Goal: Task Accomplishment & Management: Use online tool/utility

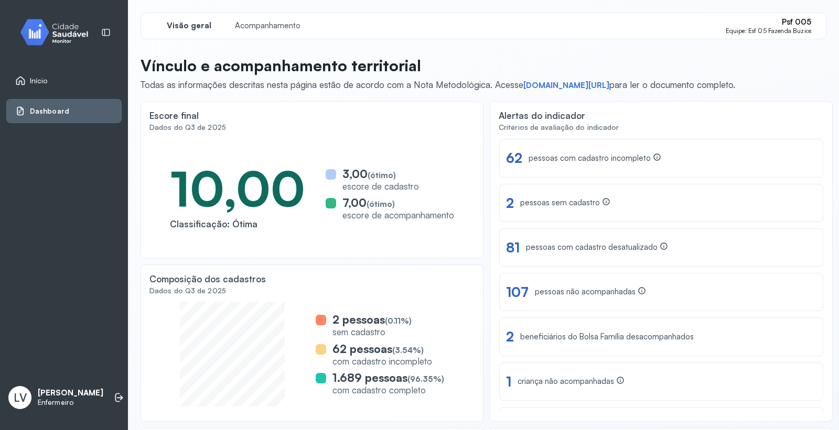
scroll to position [38, 0]
click at [81, 82] on link "Início" at bounding box center [64, 80] width 98 height 10
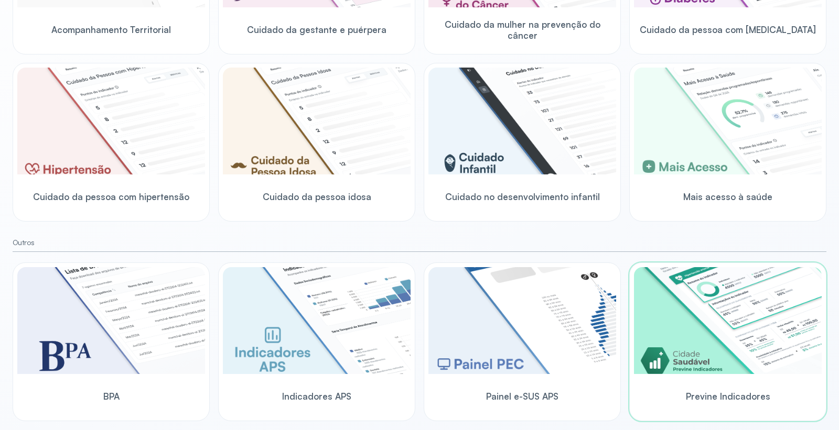
scroll to position [266, 0]
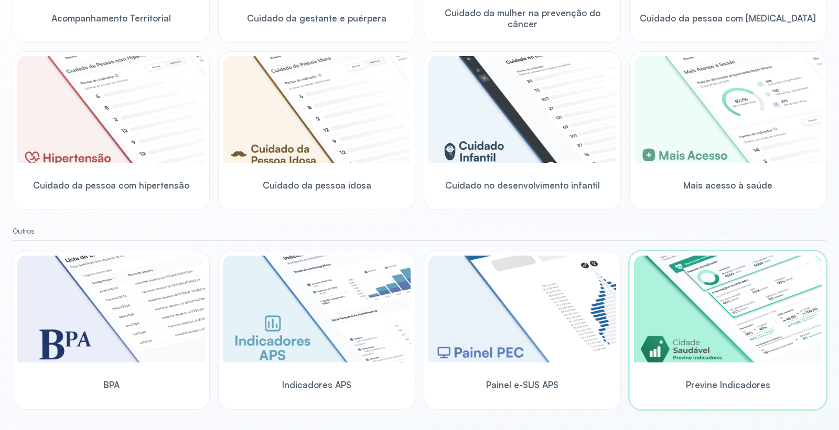
click at [745, 323] on img at bounding box center [728, 309] width 188 height 107
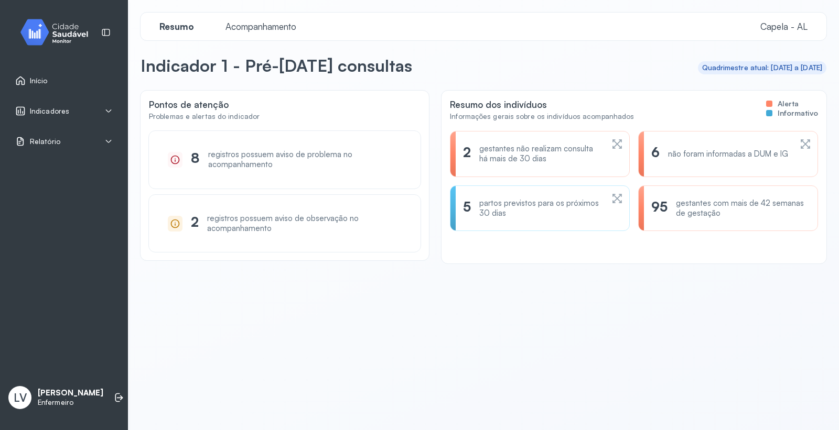
click at [210, 154] on div "registros possuem aviso de problema no acompanhamento" at bounding box center [305, 160] width 194 height 20
click at [254, 163] on div "registros possuem aviso de problema no acompanhamento" at bounding box center [305, 160] width 194 height 20
click at [174, 155] on icon at bounding box center [175, 160] width 10 height 10
click at [282, 23] on span "Acompanhamento" at bounding box center [260, 26] width 83 height 11
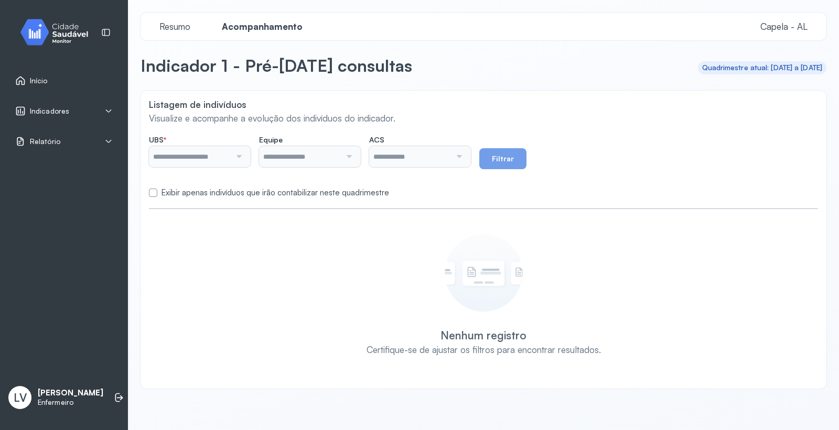
type input "*******"
type input "**********"
click at [243, 193] on label "Exibir apenas indivíduos que irão contabilizar neste quadrimestre" at bounding box center [275, 193] width 228 height 10
click at [526, 153] on button "Filtrar" at bounding box center [502, 158] width 47 height 21
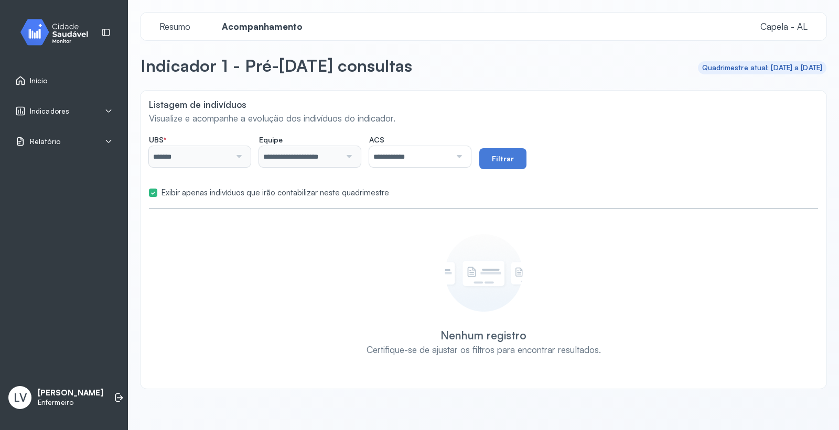
click at [59, 81] on link "Início" at bounding box center [64, 80] width 98 height 10
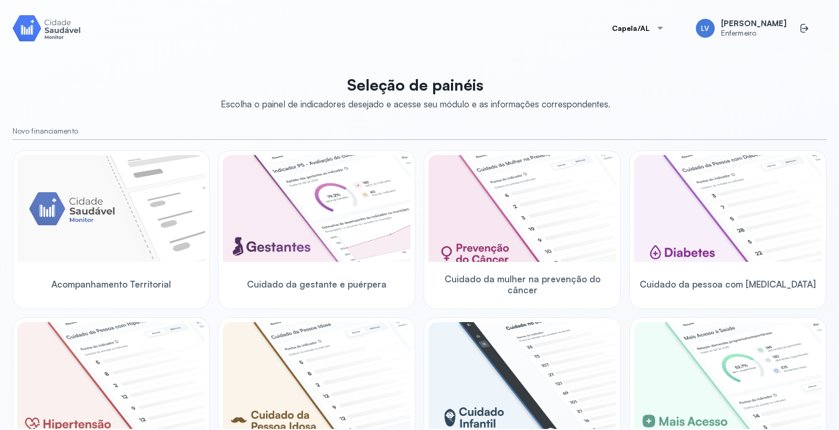
scroll to position [266, 0]
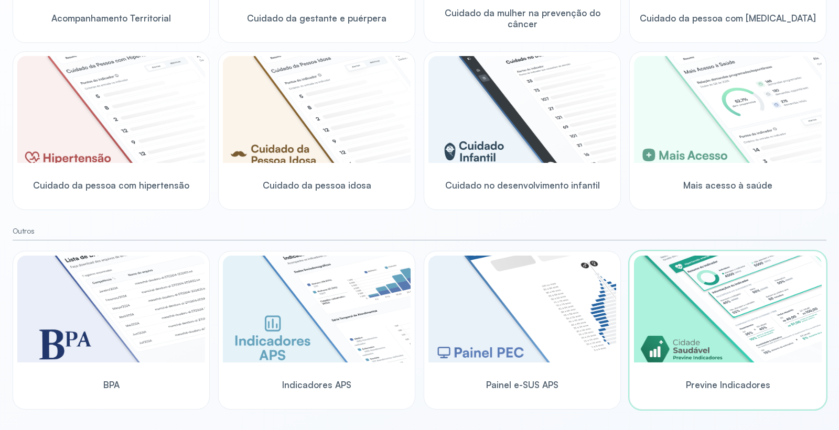
click at [693, 369] on div "Previne Indicadores" at bounding box center [728, 385] width 188 height 40
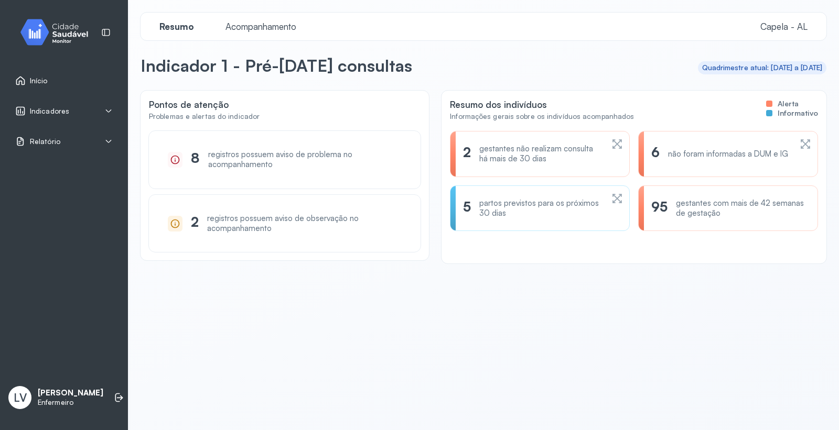
click at [50, 82] on link "Início" at bounding box center [64, 80] width 98 height 10
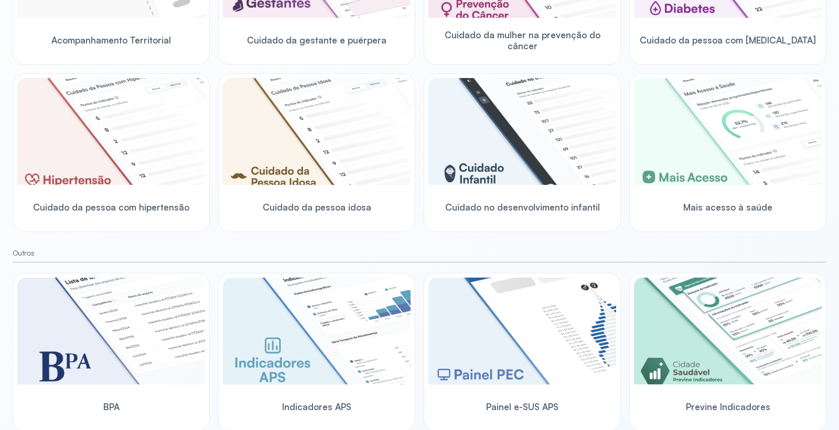
scroll to position [266, 0]
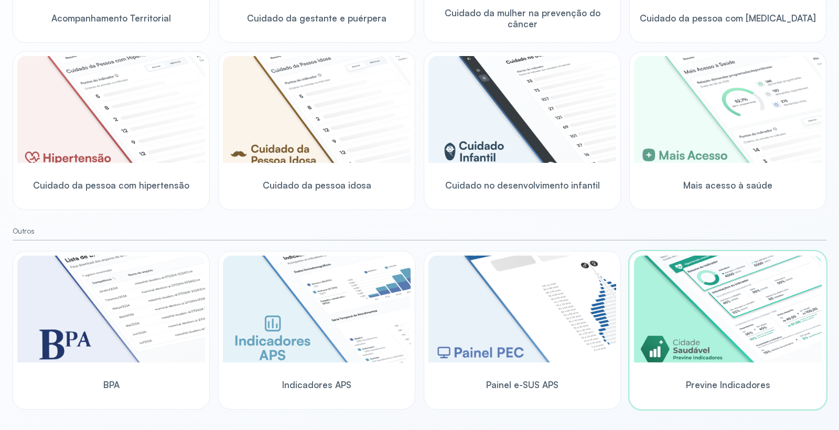
click at [730, 332] on img at bounding box center [728, 309] width 188 height 107
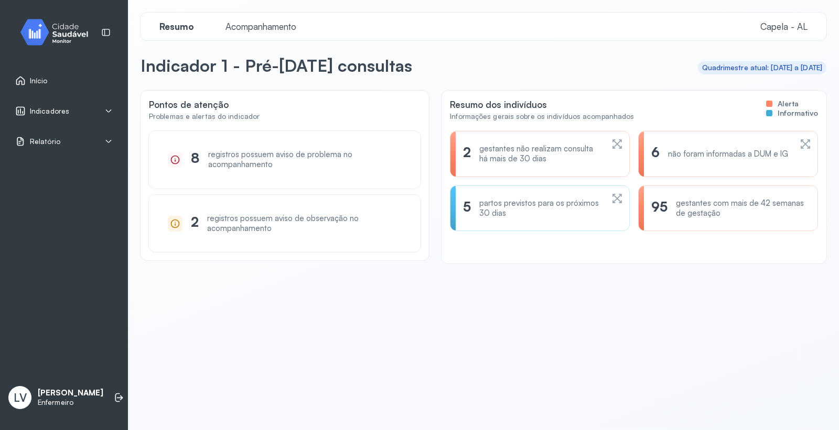
click at [46, 109] on span "Indicadores" at bounding box center [49, 111] width 39 height 9
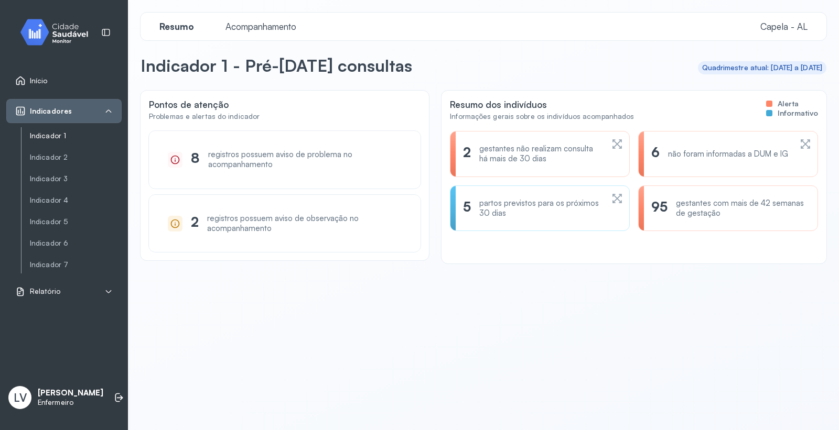
click at [63, 139] on link "Indicador 1" at bounding box center [76, 136] width 92 height 9
click at [243, 29] on span "Acompanhamento" at bounding box center [260, 26] width 83 height 11
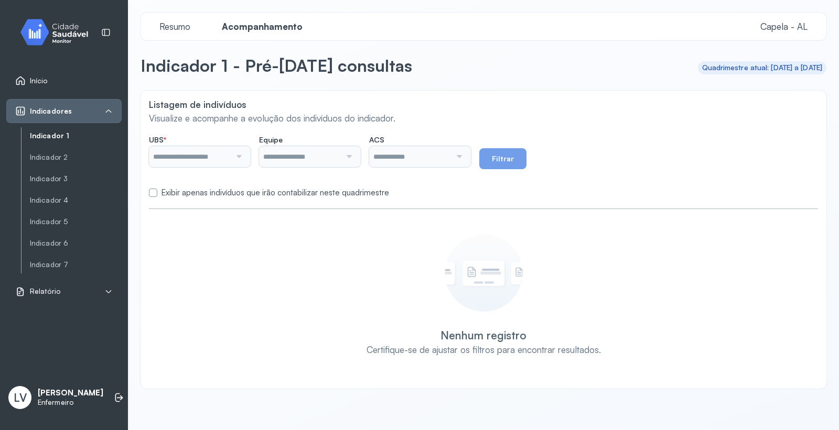
type input "*******"
type input "**********"
click at [225, 191] on label "Exibir apenas indivíduos que irão contabilizar neste quadrimestre" at bounding box center [275, 193] width 228 height 10
click at [526, 155] on button "Filtrar" at bounding box center [502, 158] width 47 height 21
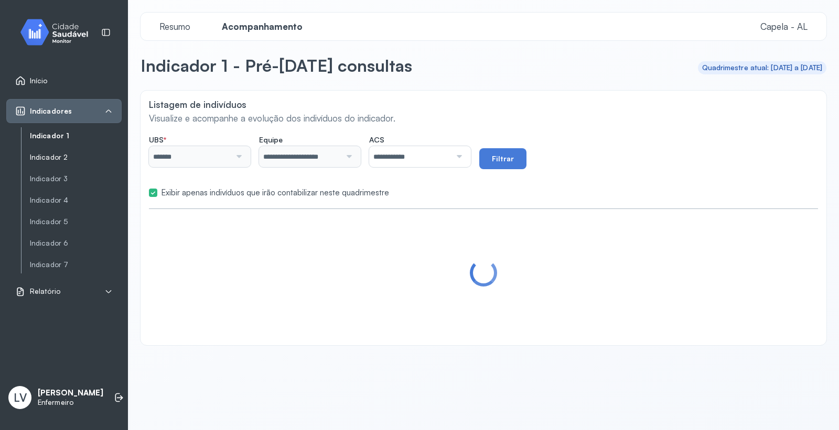
click at [50, 153] on link "Indicador 2" at bounding box center [76, 157] width 92 height 9
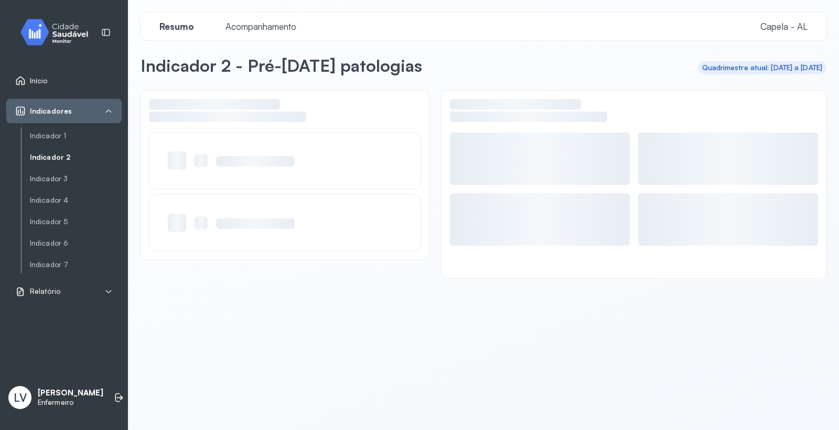
click at [224, 25] on span "Acompanhamento" at bounding box center [260, 26] width 83 height 11
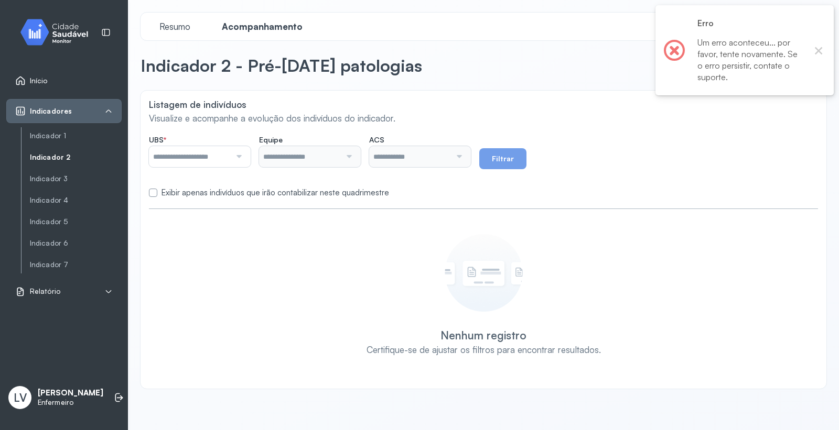
click at [234, 187] on form "UBS * Nenhuma opção encontrada Equipe Nenhuma opção encontrada ACS Todos os ACS…" at bounding box center [483, 164] width 669 height 68
click at [815, 48] on button "×" at bounding box center [819, 51] width 14 height 14
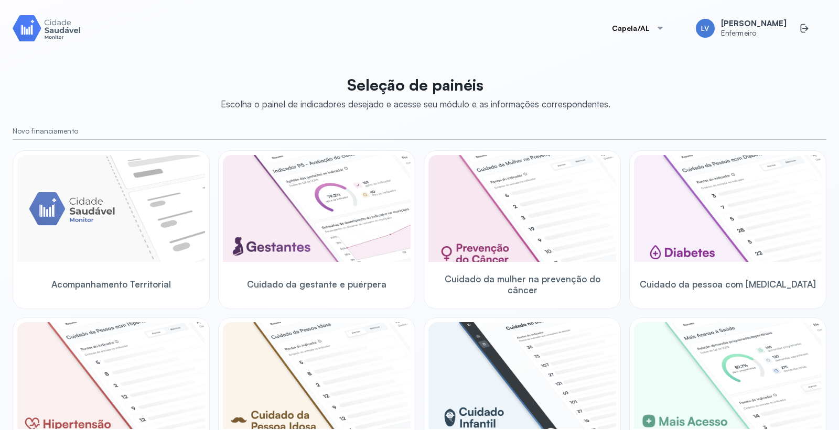
scroll to position [266, 0]
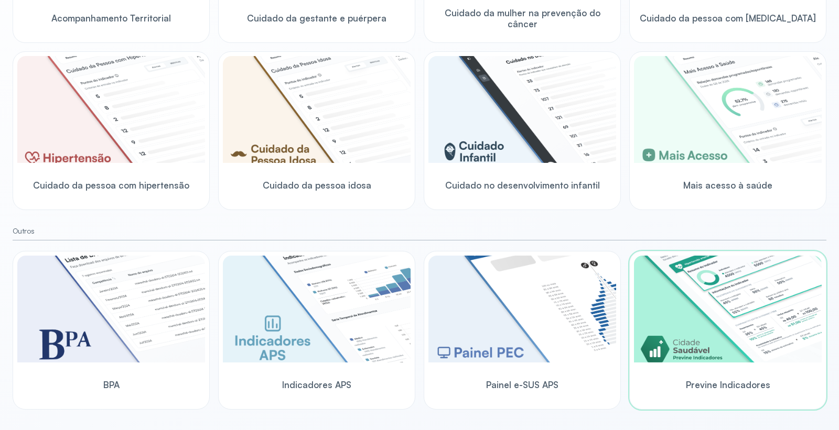
click at [701, 291] on img at bounding box center [728, 309] width 188 height 107
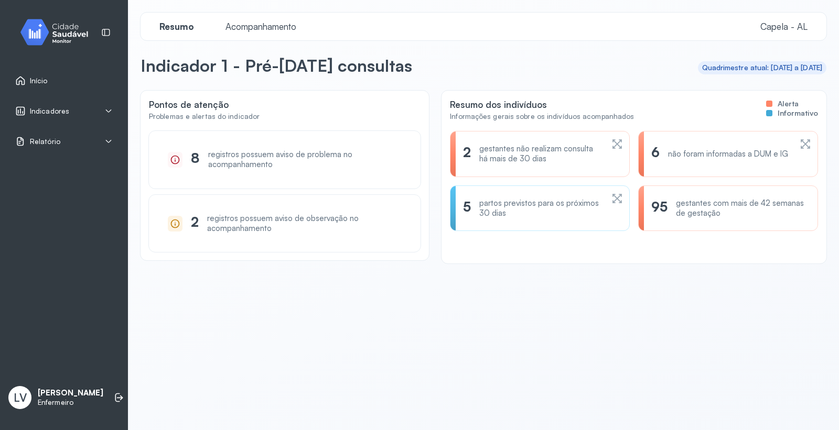
click at [273, 23] on span "Acompanhamento" at bounding box center [260, 26] width 83 height 11
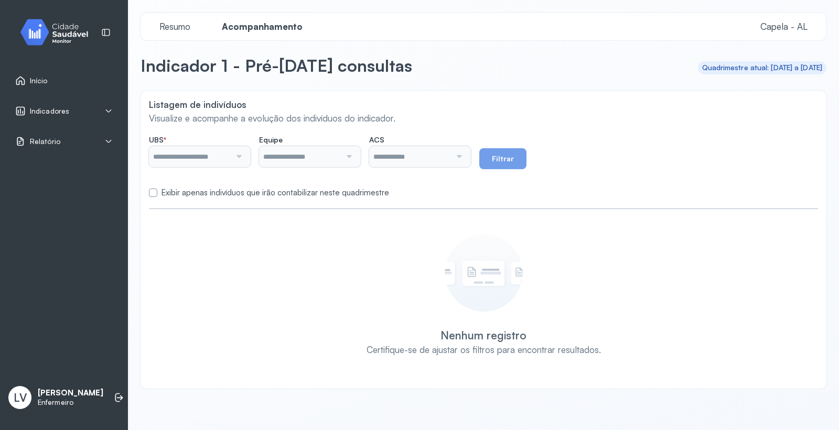
type input "*******"
type input "**********"
click at [526, 161] on button "Filtrar" at bounding box center [502, 158] width 47 height 21
click at [77, 114] on div "Indicadores" at bounding box center [64, 111] width 98 height 10
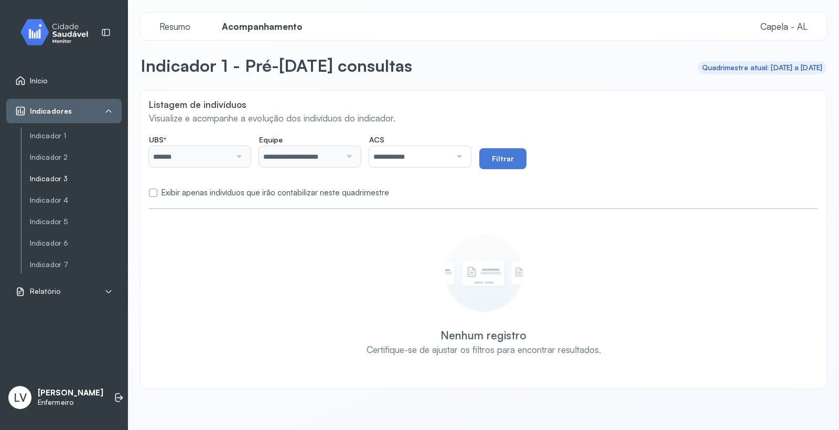
click at [51, 180] on link "Indicador 3" at bounding box center [76, 179] width 92 height 9
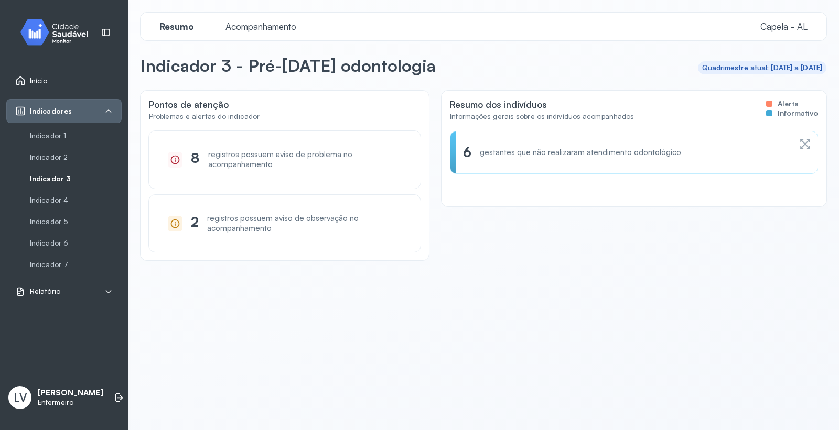
click at [287, 26] on span "Acompanhamento" at bounding box center [260, 26] width 83 height 11
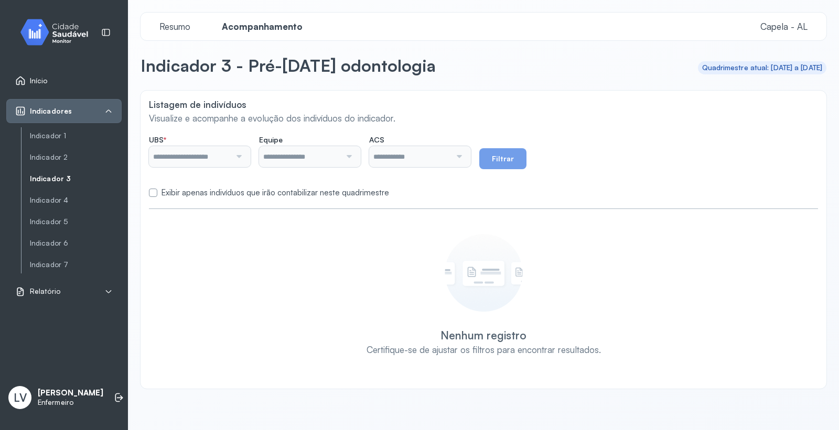
type input "*******"
type input "**********"
click at [526, 159] on button "Filtrar" at bounding box center [502, 158] width 47 height 21
click at [160, 190] on div "Exibir apenas indivíduos que irão contabilizar neste quadrimestre" at bounding box center [483, 193] width 669 height 10
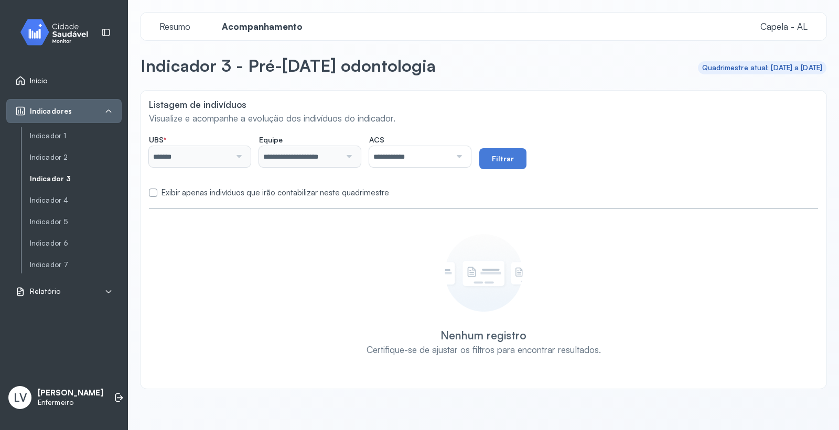
click at [155, 190] on label at bounding box center [153, 193] width 8 height 8
click at [526, 165] on button "Filtrar" at bounding box center [502, 158] width 47 height 21
click at [60, 200] on link "Indicador 4" at bounding box center [76, 200] width 92 height 9
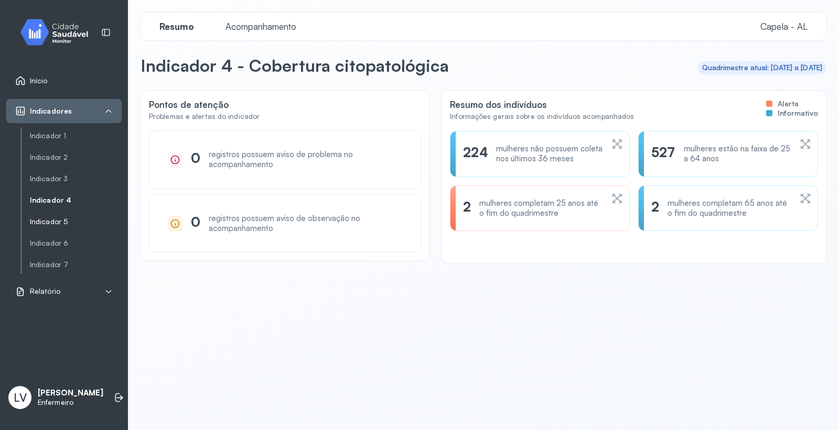
click at [59, 223] on link "Indicador 5" at bounding box center [76, 222] width 92 height 9
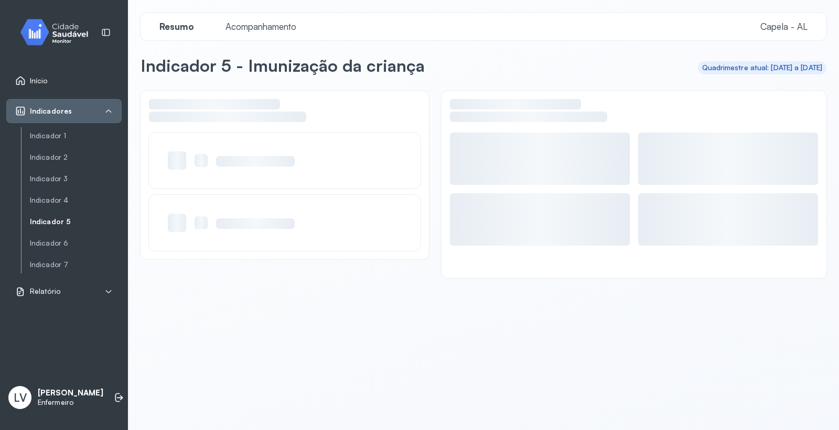
click at [274, 28] on span "Acompanhamento" at bounding box center [260, 26] width 83 height 11
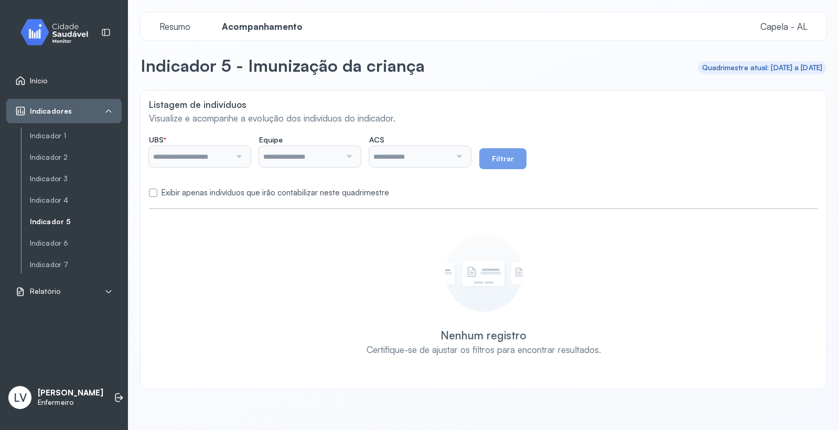
type input "*******"
type input "**********"
click at [297, 192] on label "Exibir apenas indivíduos que irão contabilizar neste quadrimestre" at bounding box center [275, 193] width 228 height 10
click at [526, 158] on button "Filtrar" at bounding box center [502, 158] width 47 height 21
